Goal: Task Accomplishment & Management: Manage account settings

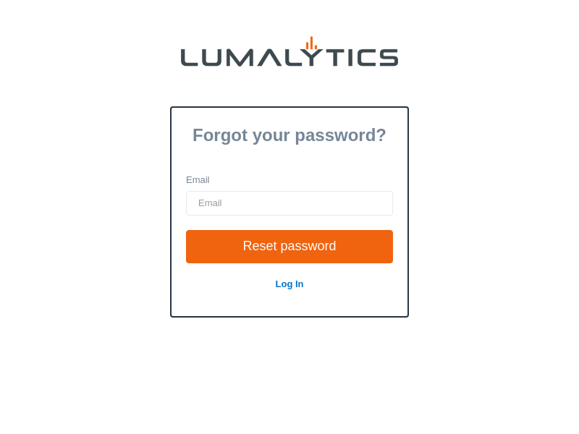
click at [289, 284] on link "Log In" at bounding box center [290, 283] width 28 height 11
